Goal: Task Accomplishment & Management: Manage account settings

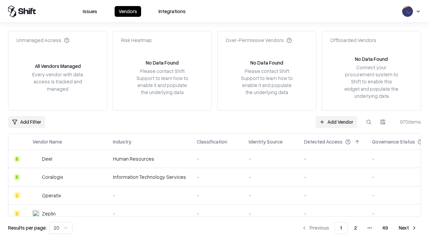
click at [336, 121] on link "Add Vendor" at bounding box center [337, 122] width 42 height 12
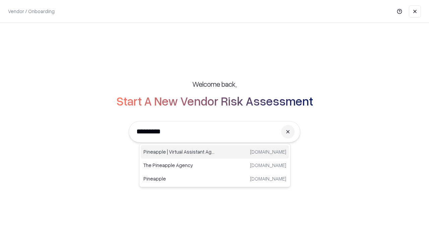
click at [215, 152] on div "Pineapple | Virtual Assistant Agency trypineapple.com" at bounding box center [215, 151] width 148 height 13
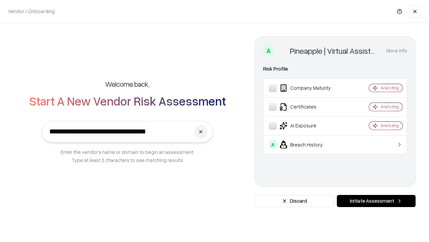
type input "**********"
click at [376, 201] on button "Initiate Assessment" at bounding box center [376, 201] width 79 height 12
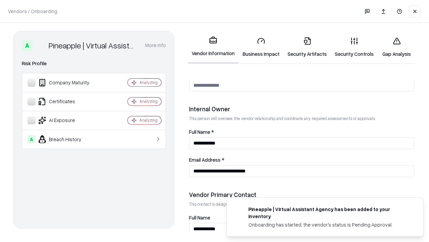
scroll to position [348, 0]
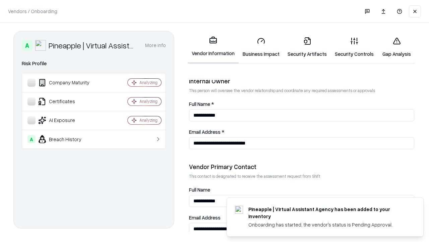
click at [307, 47] on link "Security Artifacts" at bounding box center [307, 47] width 47 height 31
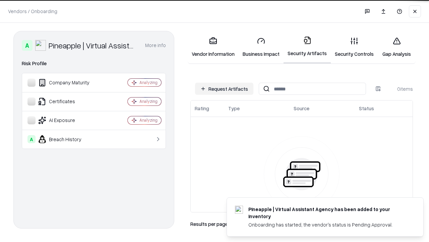
click at [224, 89] on button "Request Artifacts" at bounding box center [224, 89] width 58 height 12
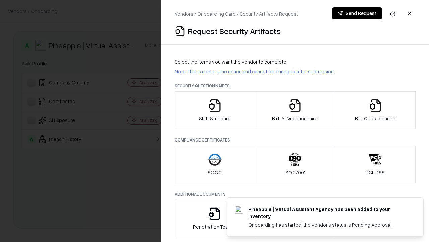
click at [375, 110] on icon "button" at bounding box center [375, 105] width 13 height 13
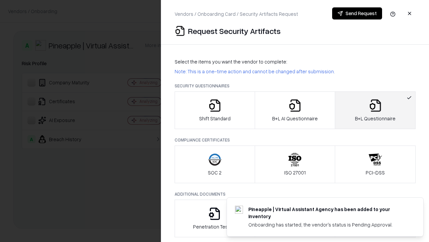
click at [295, 110] on icon "button" at bounding box center [295, 105] width 13 height 13
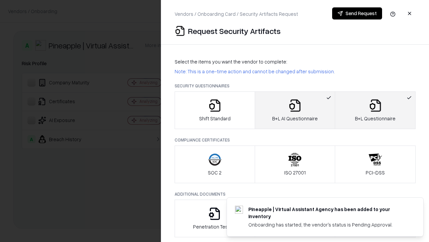
click at [357, 13] on button "Send Request" at bounding box center [357, 13] width 50 height 12
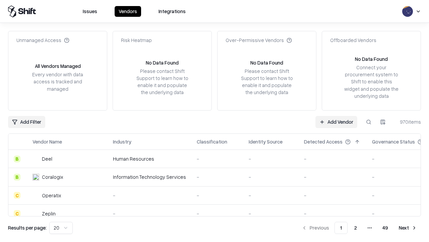
click at [369, 121] on button at bounding box center [369, 122] width 12 height 12
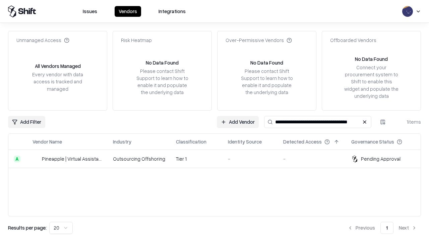
type input "**********"
click at [219, 158] on td "Tier 1" at bounding box center [197, 159] width 52 height 18
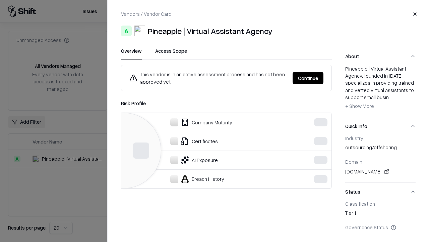
click at [308, 78] on button "Continue" at bounding box center [308, 78] width 31 height 12
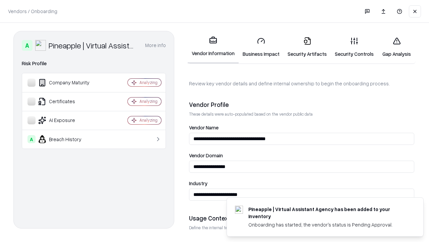
click at [307, 47] on link "Security Artifacts" at bounding box center [307, 47] width 47 height 31
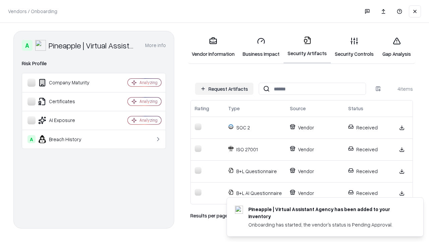
click at [397, 47] on link "Gap Analysis" at bounding box center [397, 47] width 38 height 31
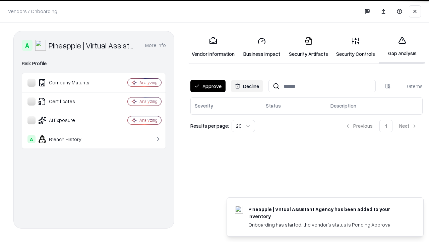
click at [208, 86] on button "Approve" at bounding box center [208, 86] width 35 height 12
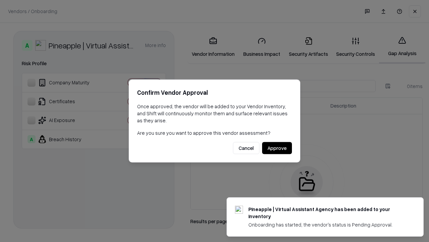
click at [277, 148] on button "Approve" at bounding box center [277, 148] width 30 height 12
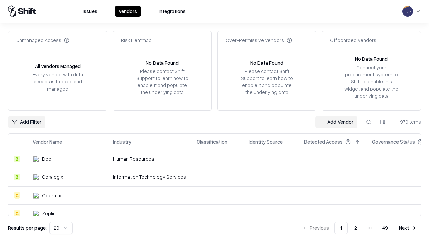
type input "**********"
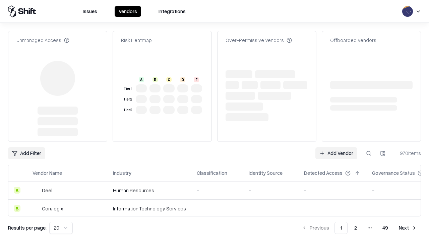
click at [336, 147] on link "Add Vendor" at bounding box center [337, 153] width 42 height 12
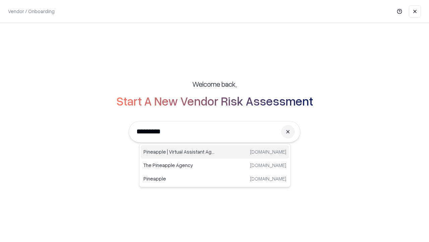
click at [215, 152] on div "Pineapple | Virtual Assistant Agency trypineapple.com" at bounding box center [215, 151] width 148 height 13
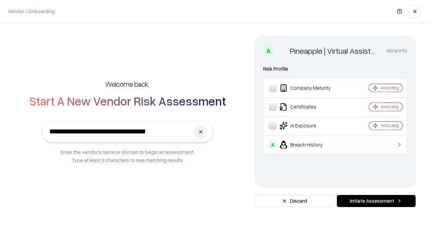
type input "**********"
click at [376, 201] on button "Initiate Assessment" at bounding box center [376, 201] width 79 height 12
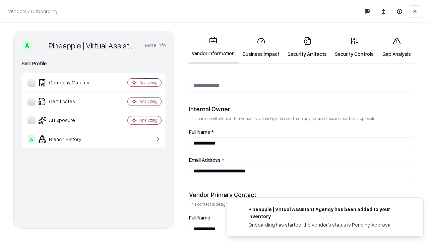
scroll to position [348, 0]
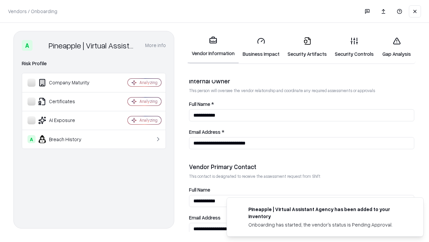
click at [397, 47] on link "Gap Analysis" at bounding box center [397, 47] width 38 height 31
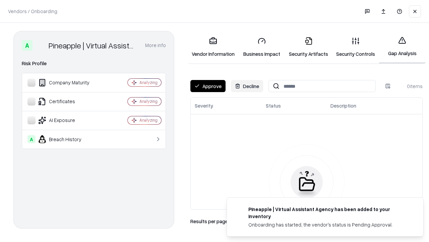
click at [208, 86] on button "Approve" at bounding box center [208, 86] width 35 height 12
